Goal: Task Accomplishment & Management: Manage account settings

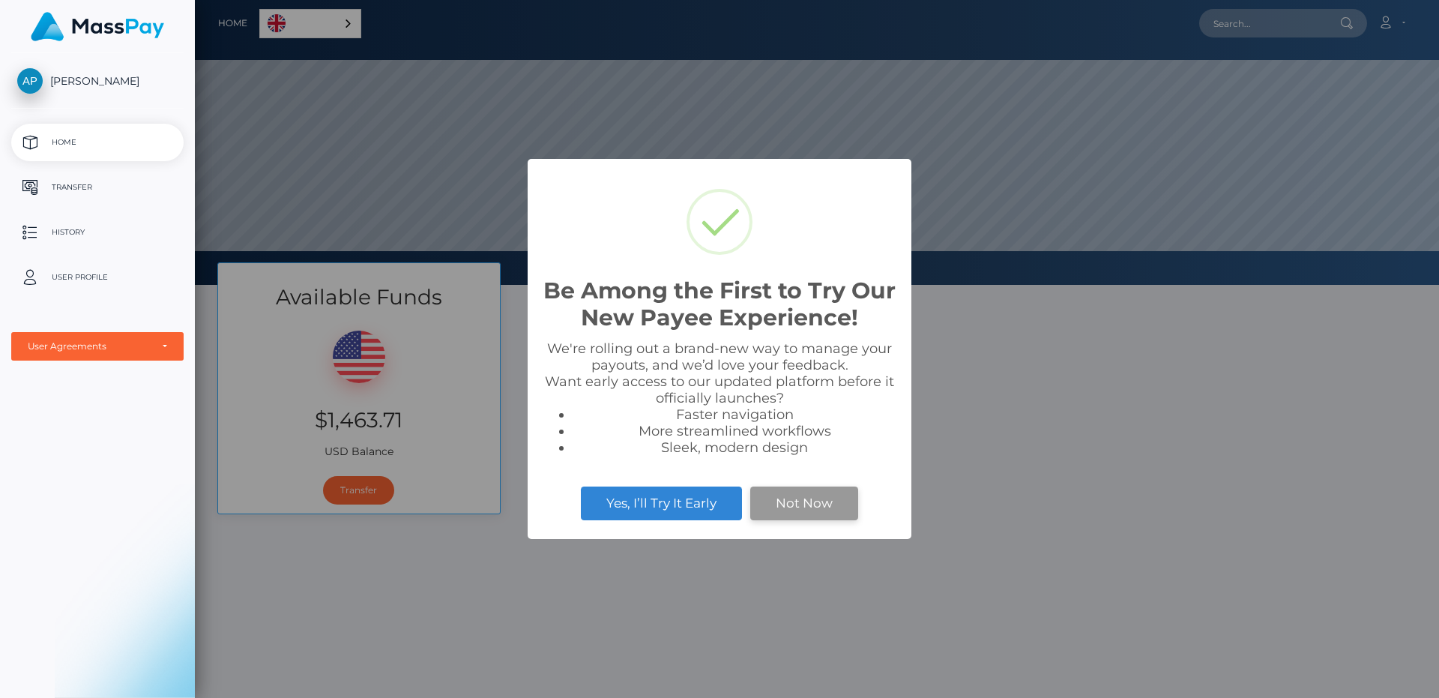
scroll to position [285, 1244]
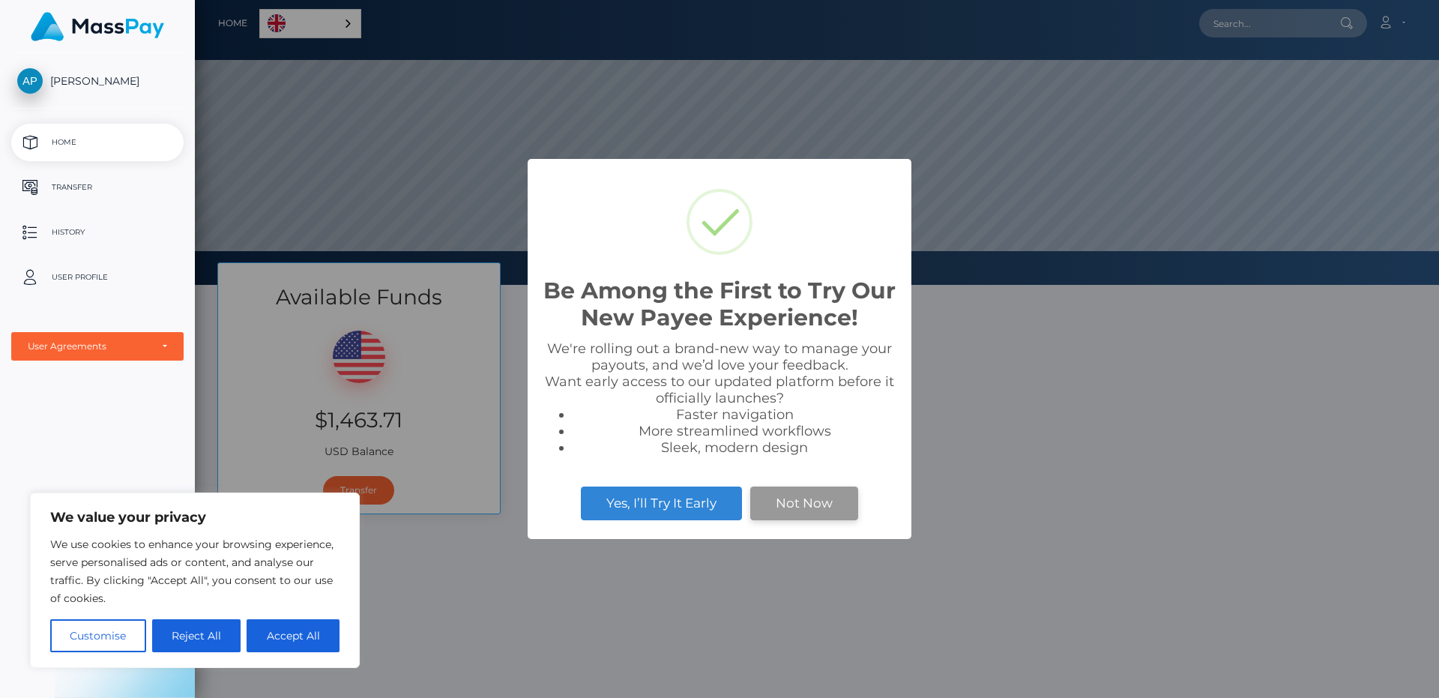
click at [794, 509] on button "Not Now" at bounding box center [804, 502] width 108 height 33
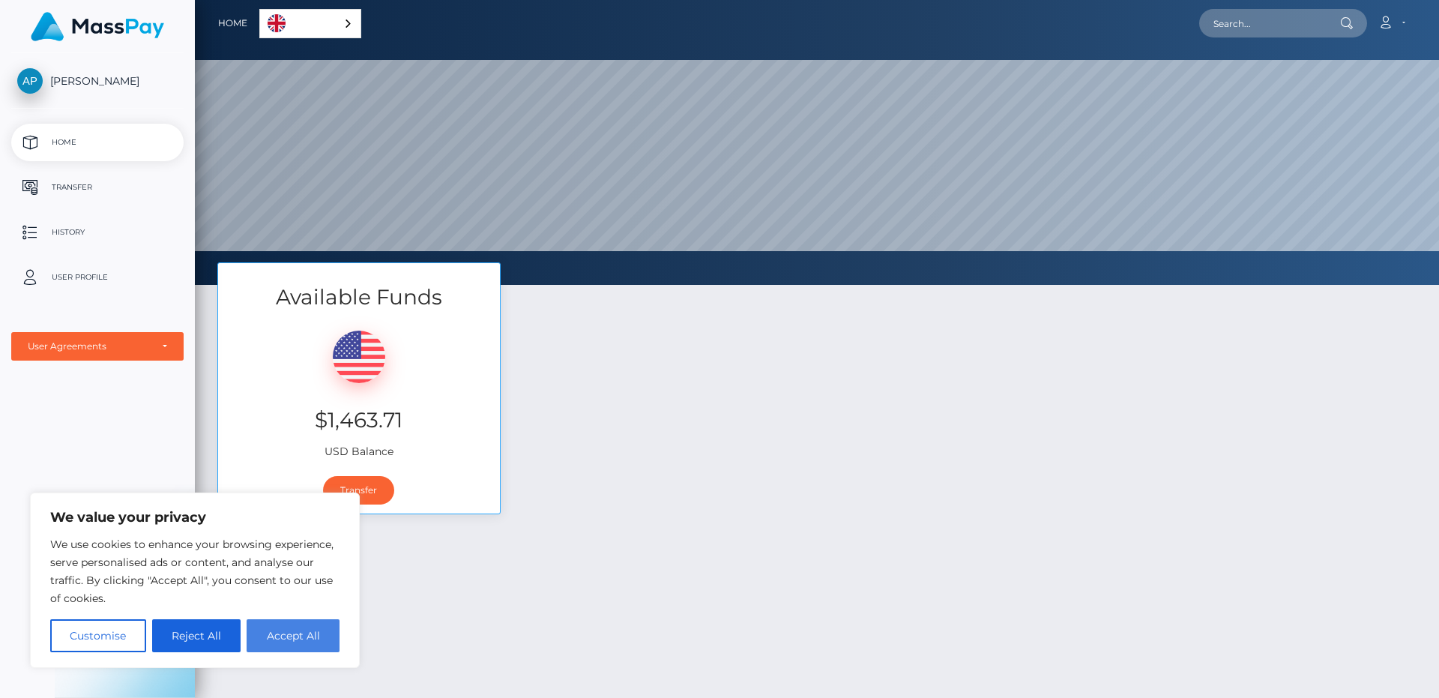
click at [308, 632] on button "Accept All" at bounding box center [293, 635] width 93 height 33
checkbox input "true"
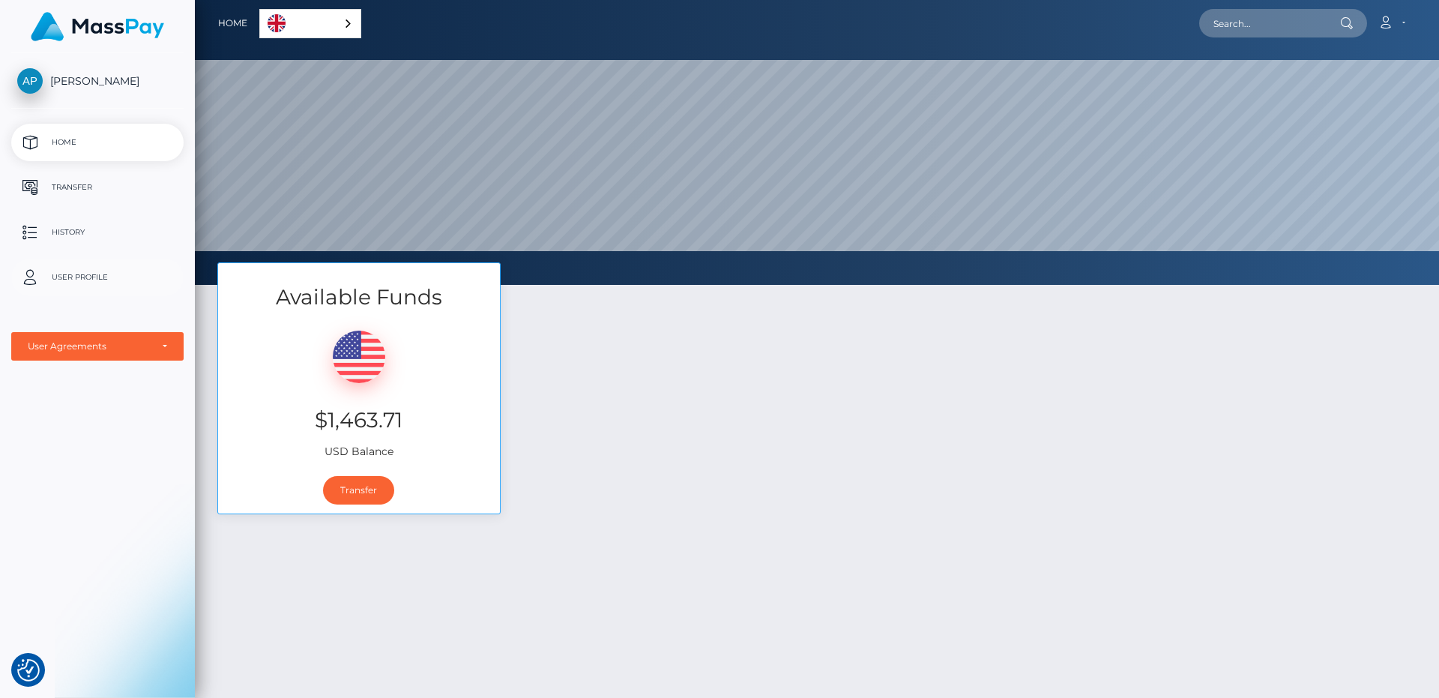
click at [79, 280] on p "User Profile" at bounding box center [97, 277] width 160 height 22
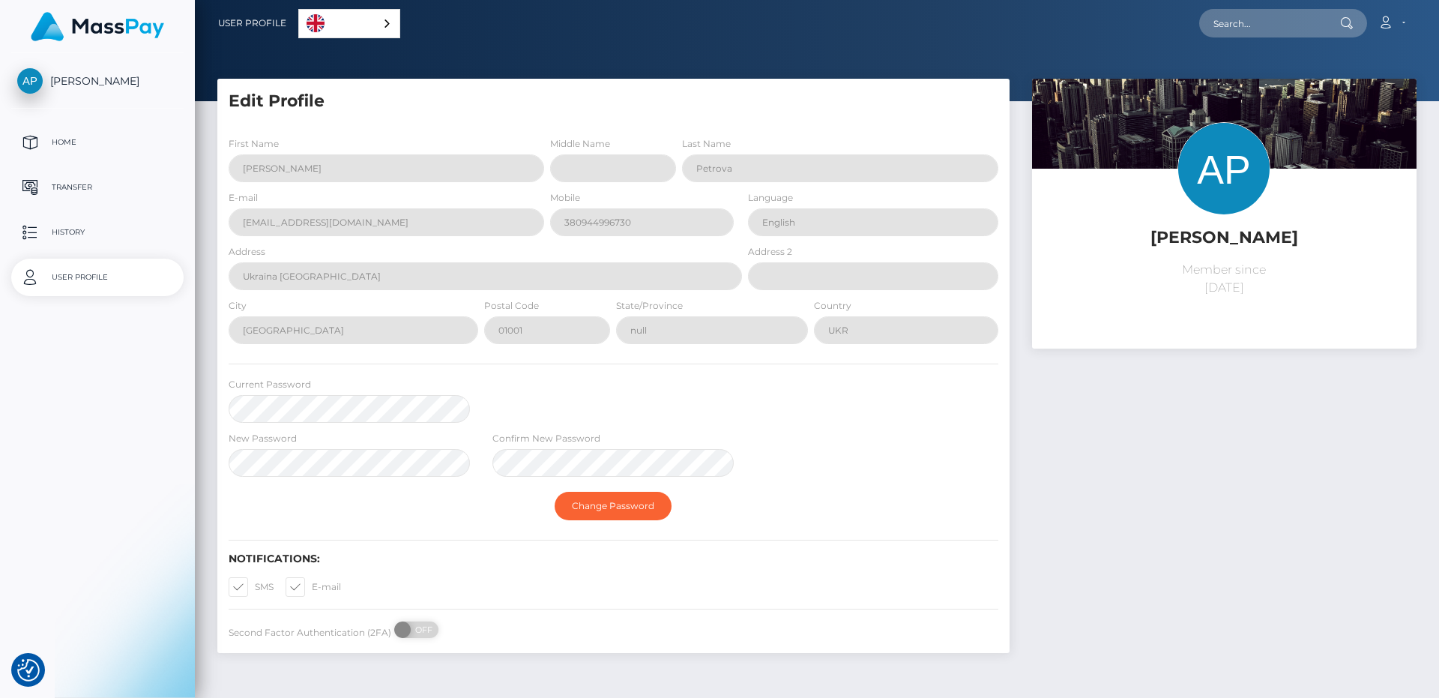
select select
click at [255, 586] on span at bounding box center [255, 586] width 0 height 11
click at [255, 586] on input "SMS" at bounding box center [260, 582] width 10 height 10
checkbox input "false"
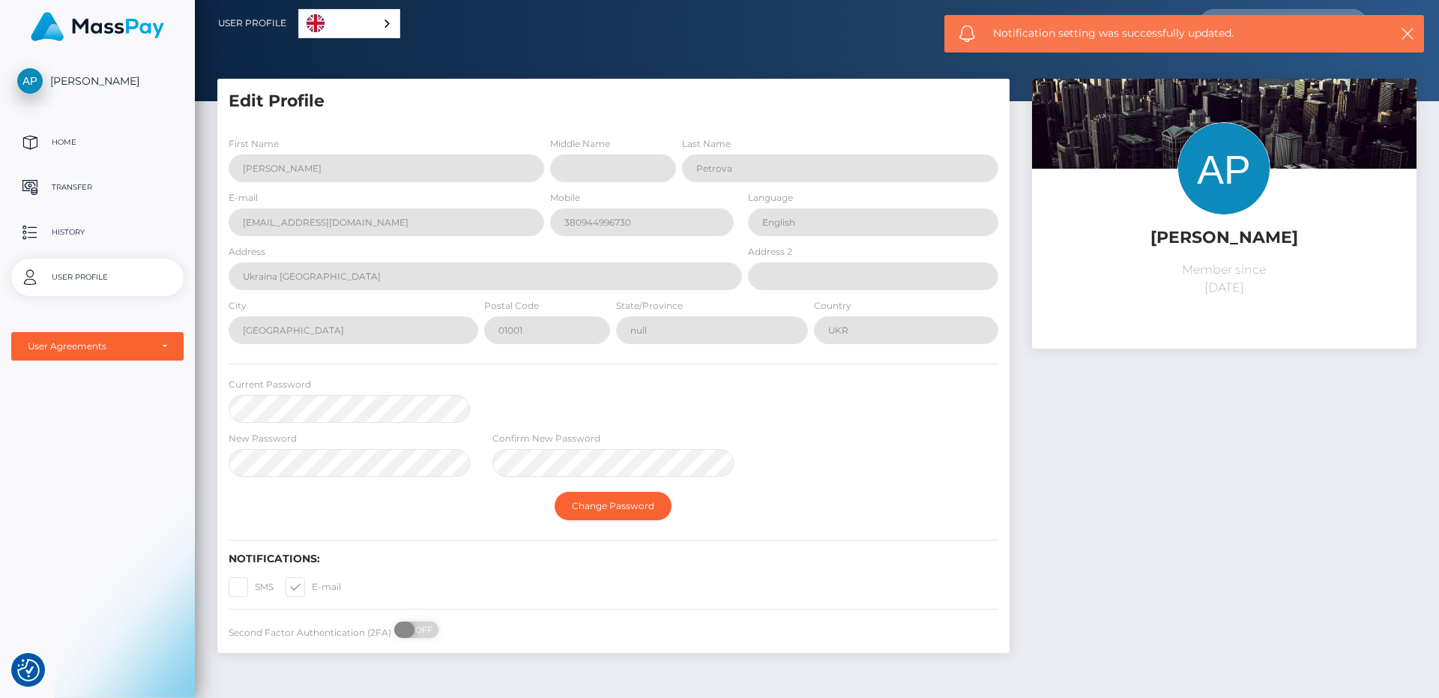
click at [409, 631] on span at bounding box center [404, 629] width 20 height 16
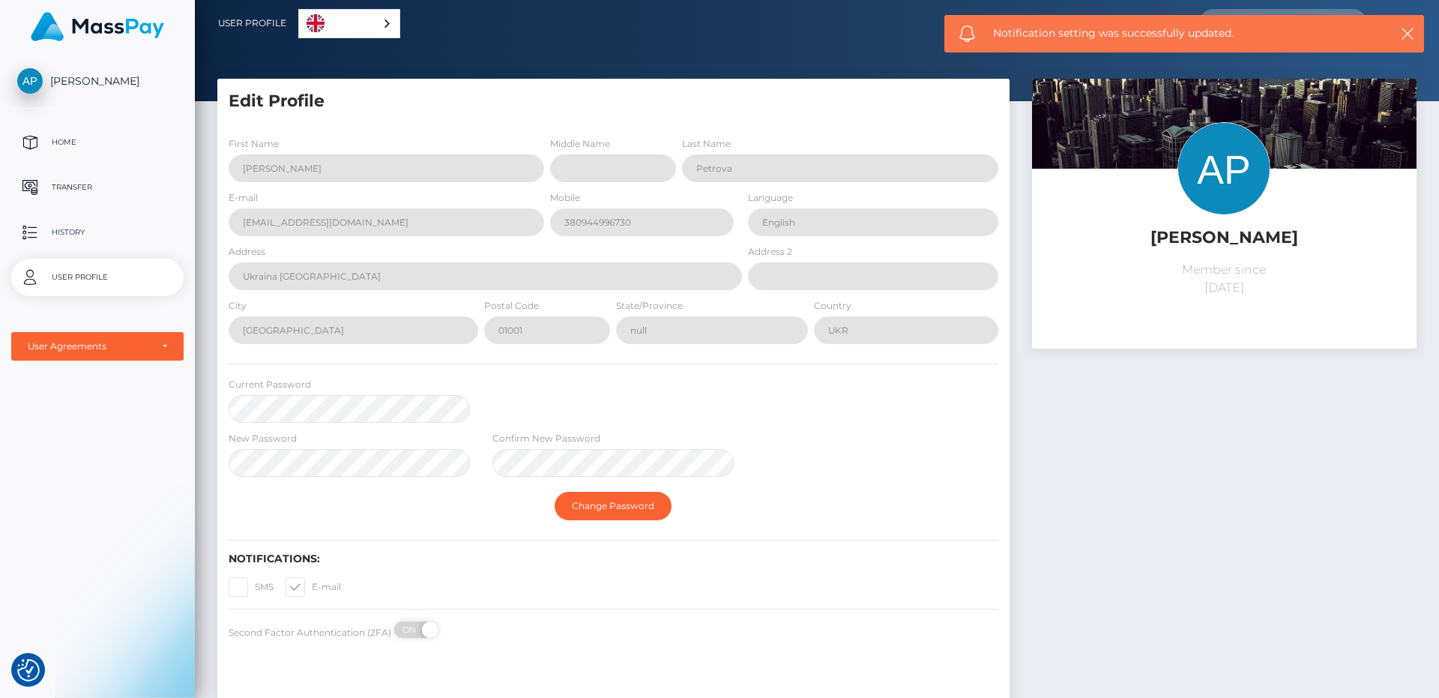
checkbox input "true"
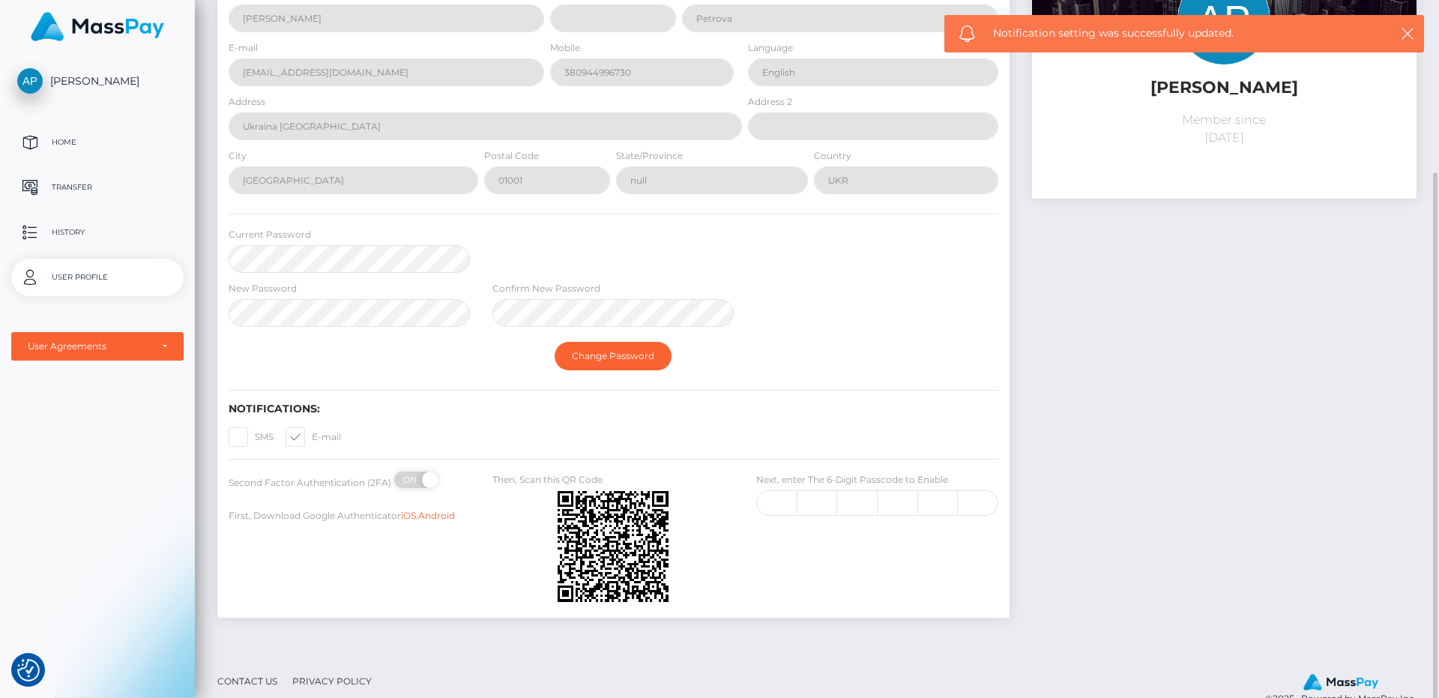
scroll to position [179, 0]
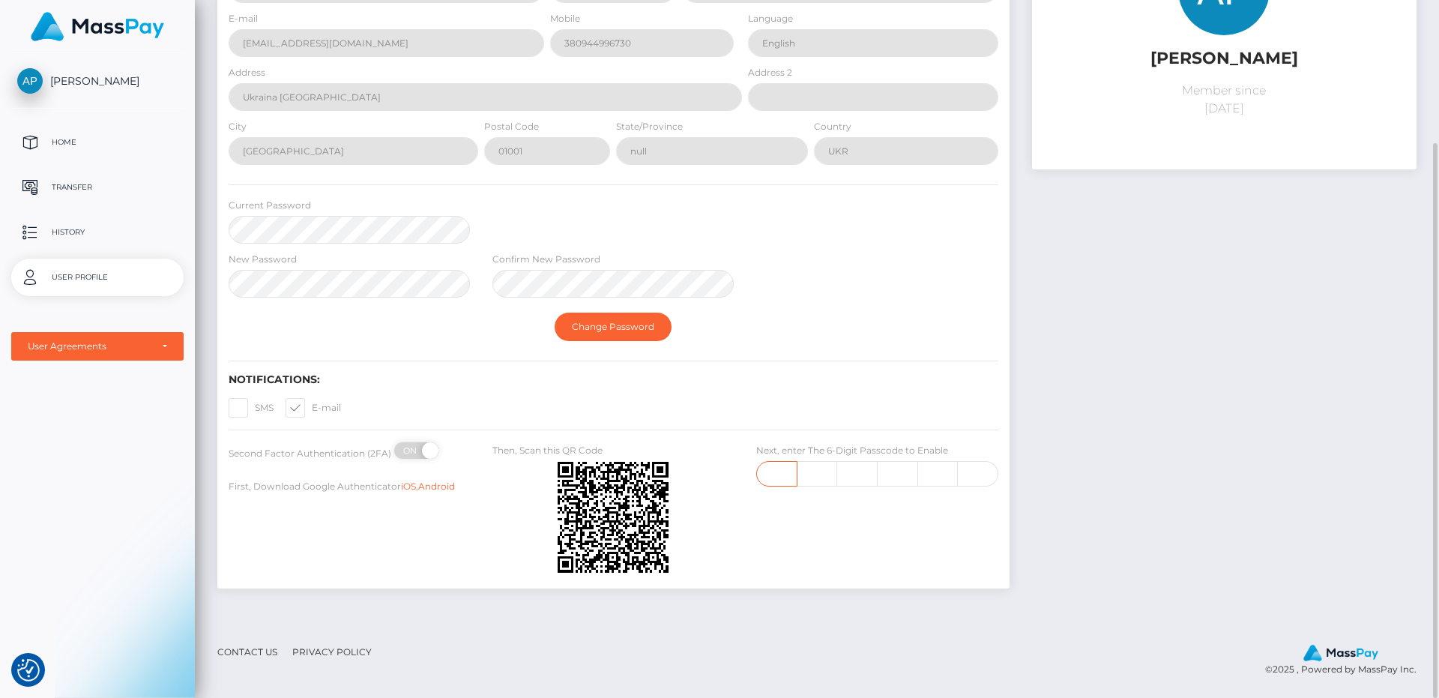
click at [789, 474] on input "text" at bounding box center [776, 473] width 40 height 25
type input "9"
type input "0"
type input "5"
type input "1"
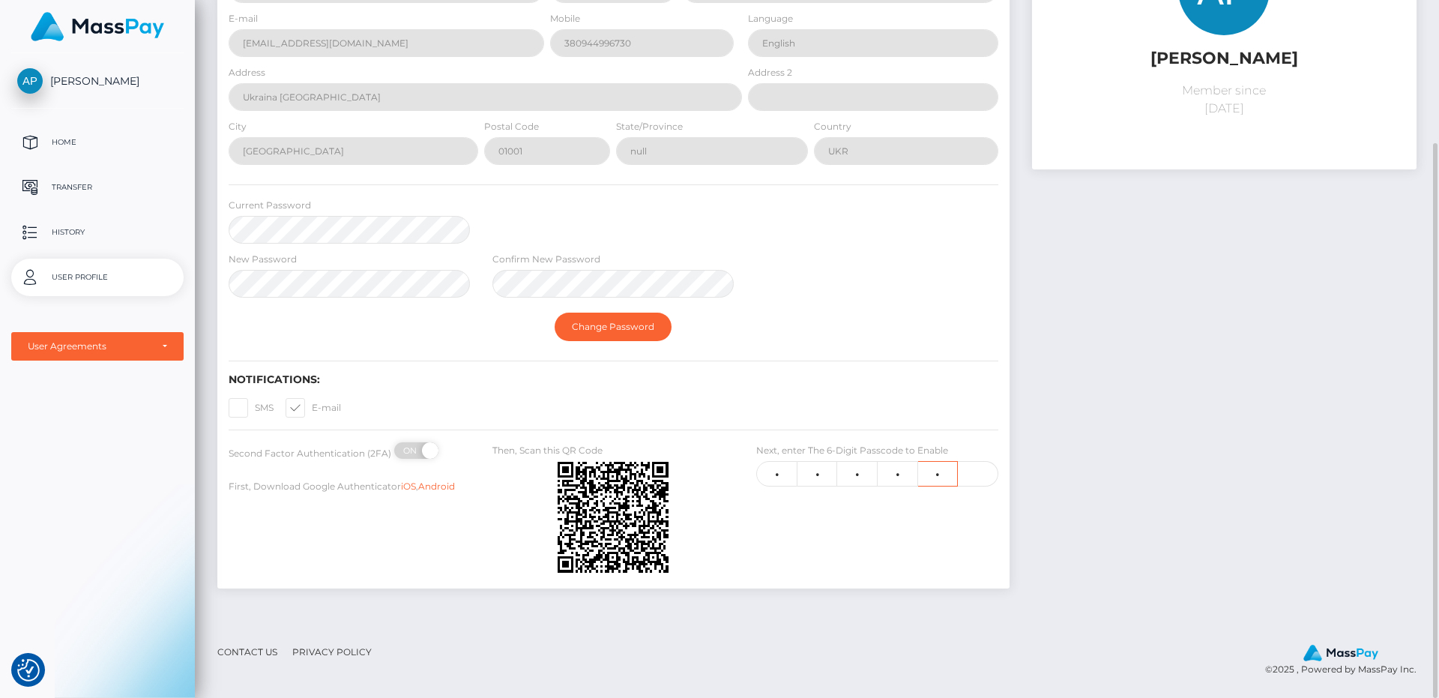
type input "1"
type input "7"
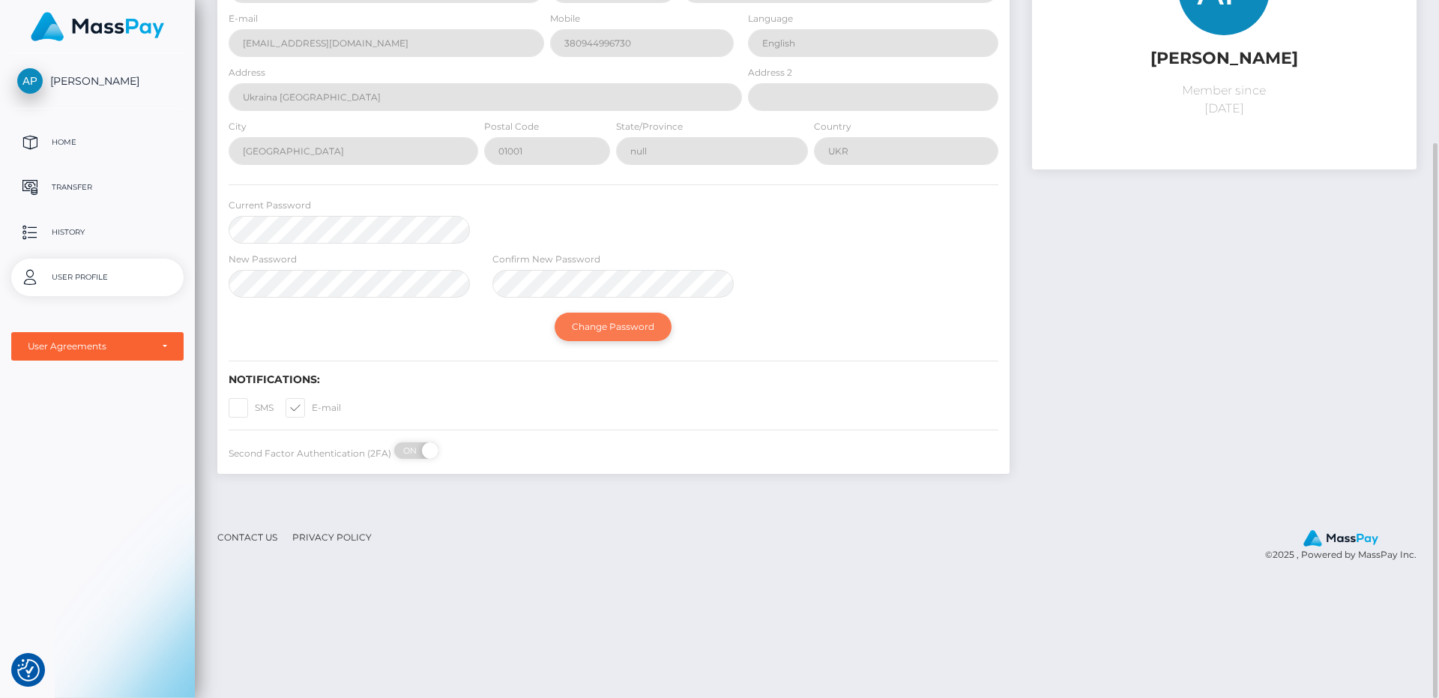
click at [608, 326] on button "Change Password" at bounding box center [613, 327] width 117 height 28
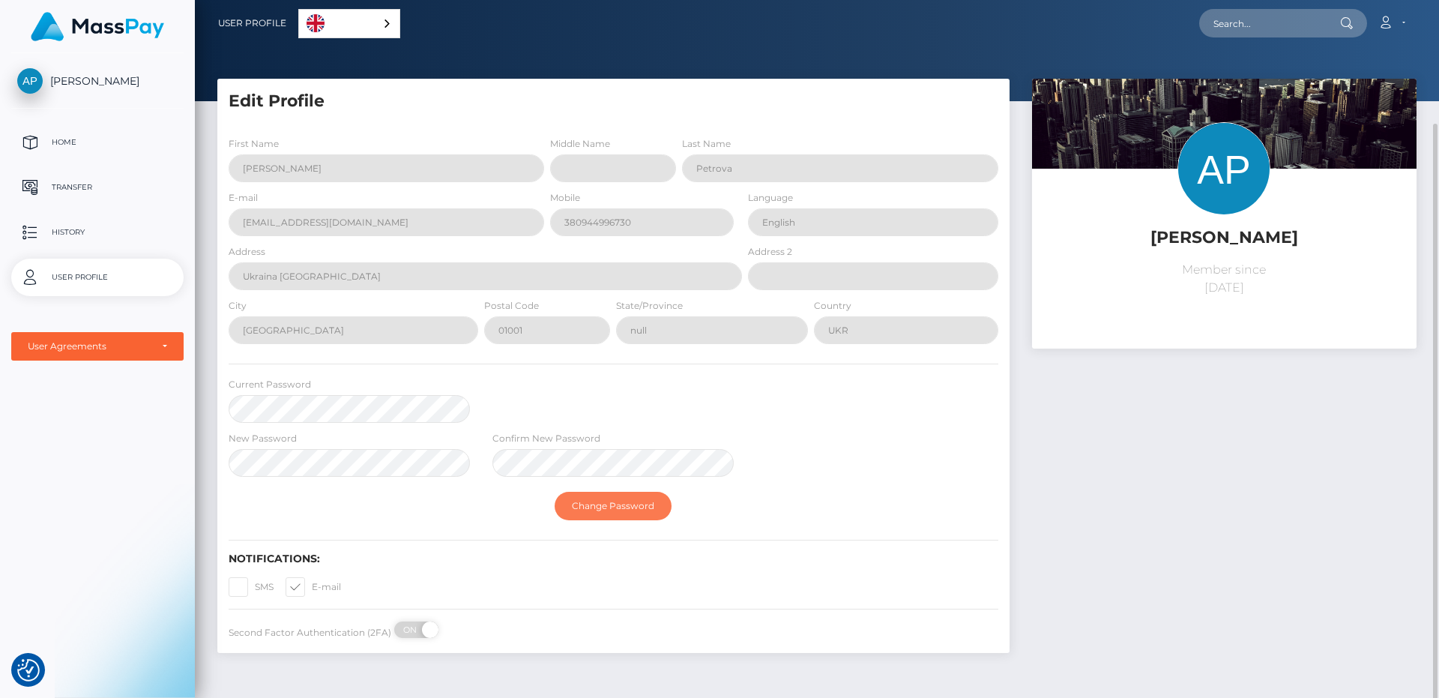
scroll to position [64, 0]
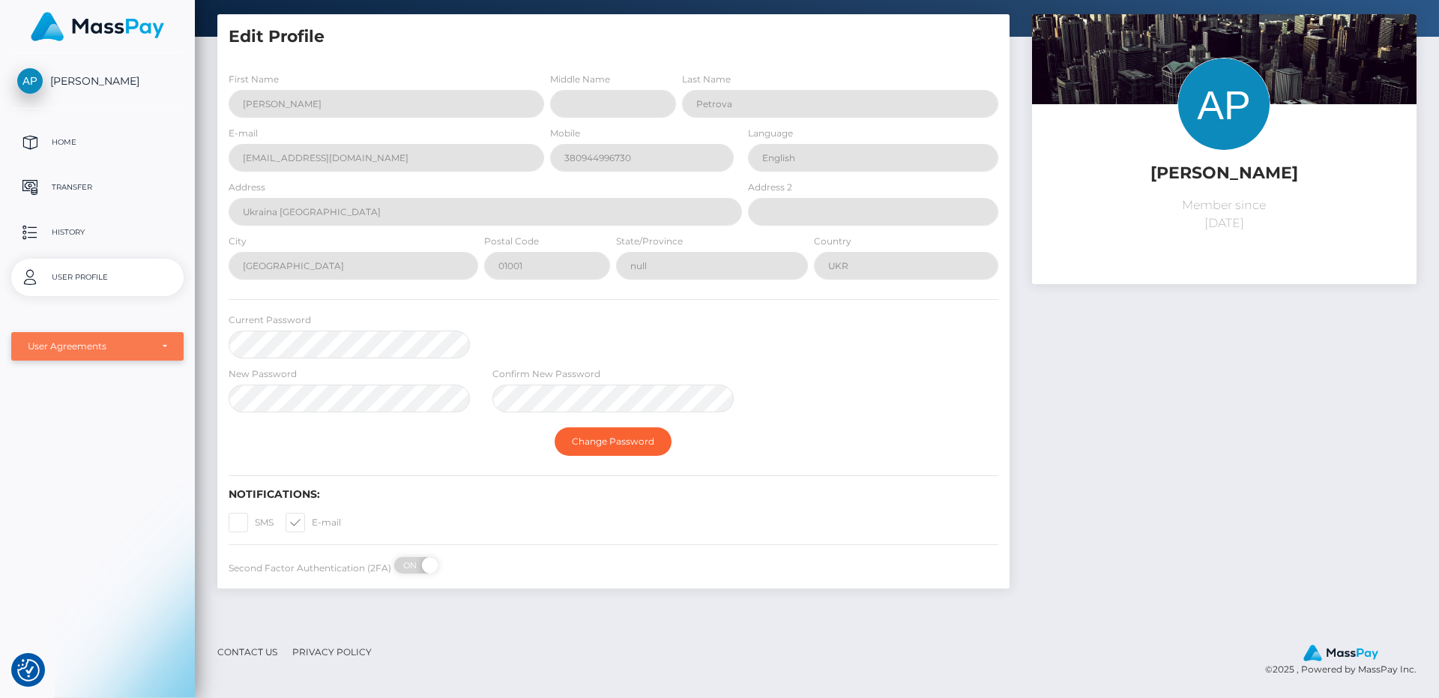
click at [124, 345] on div "User Agreements" at bounding box center [89, 346] width 123 height 12
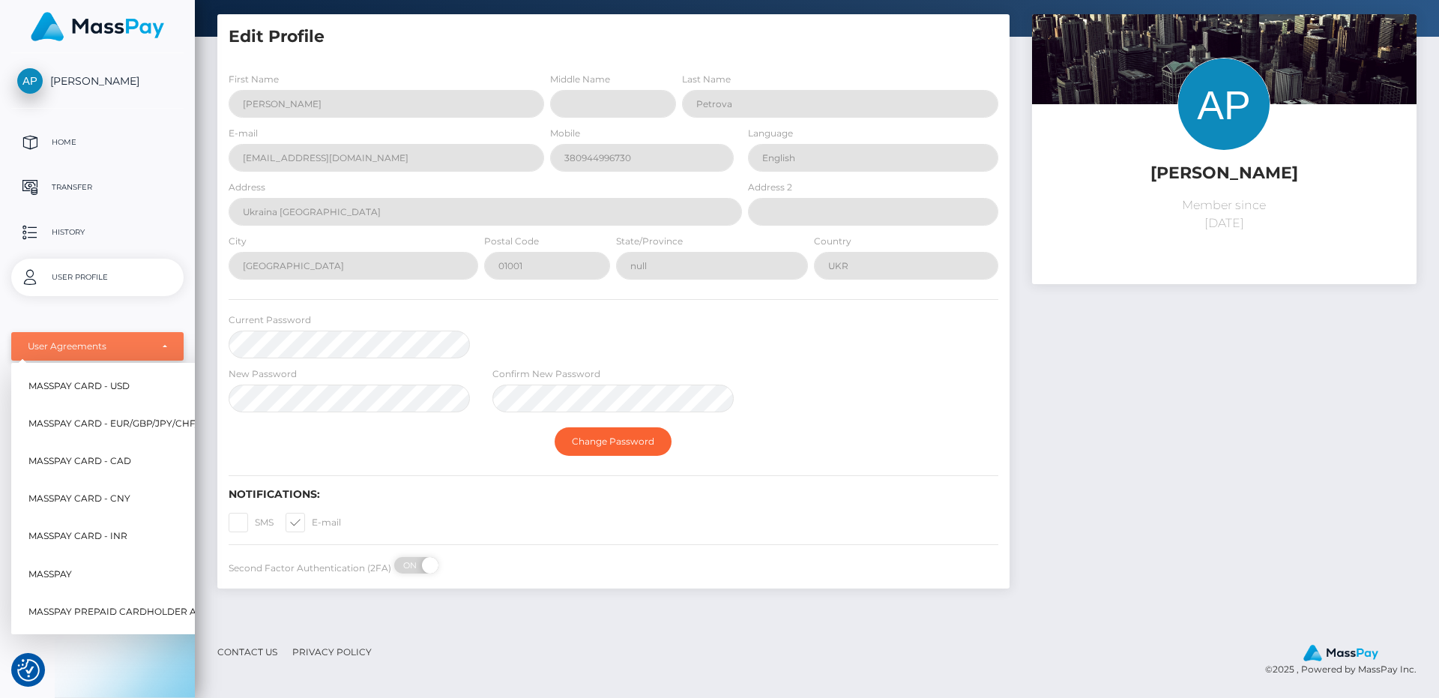
click at [119, 342] on div "User Agreements" at bounding box center [89, 346] width 123 height 12
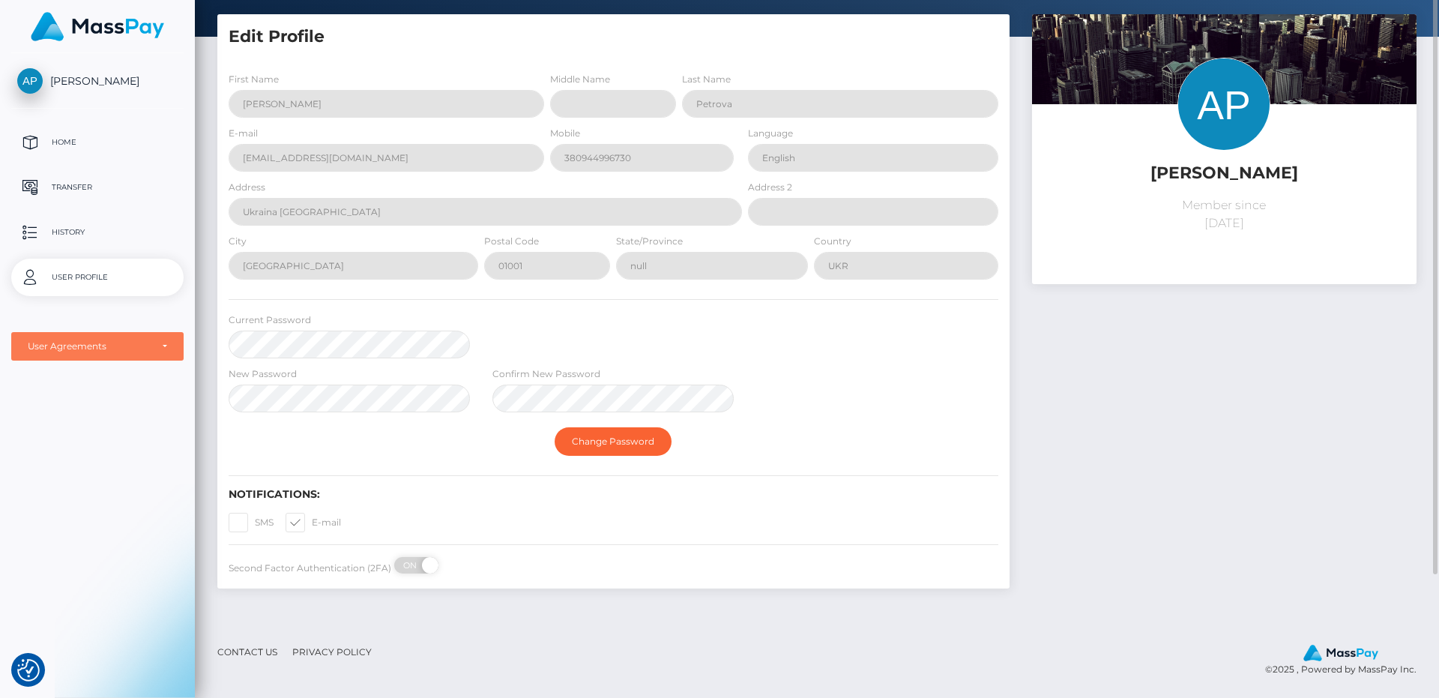
scroll to position [0, 0]
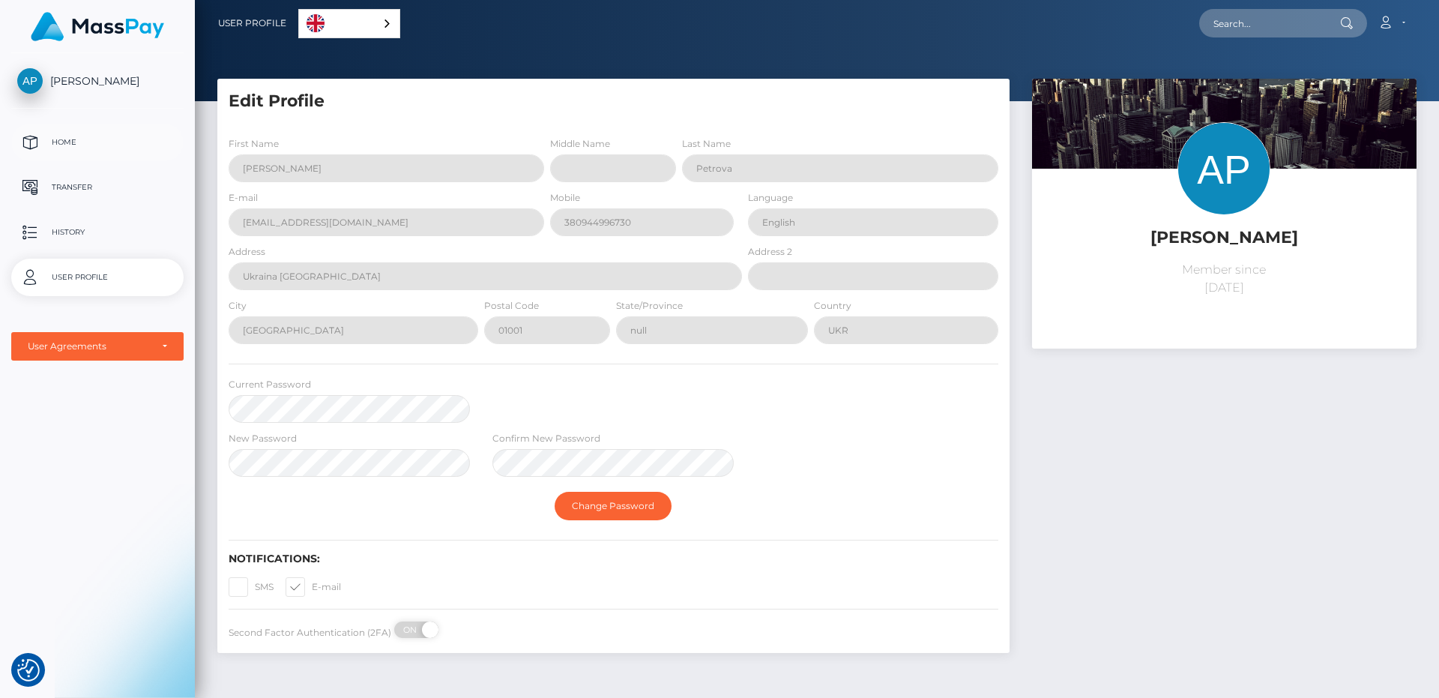
click at [69, 139] on p "Home" at bounding box center [97, 142] width 160 height 22
